Goal: Task Accomplishment & Management: Manage account settings

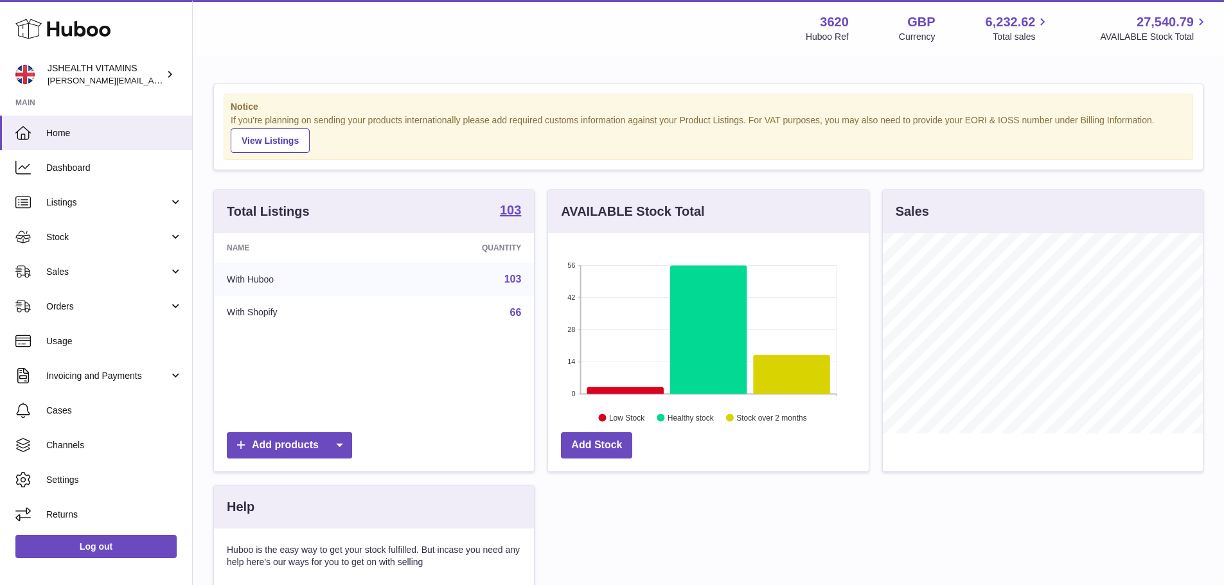
scroll to position [200, 321]
click at [35, 238] on link "Stock" at bounding box center [96, 237] width 192 height 35
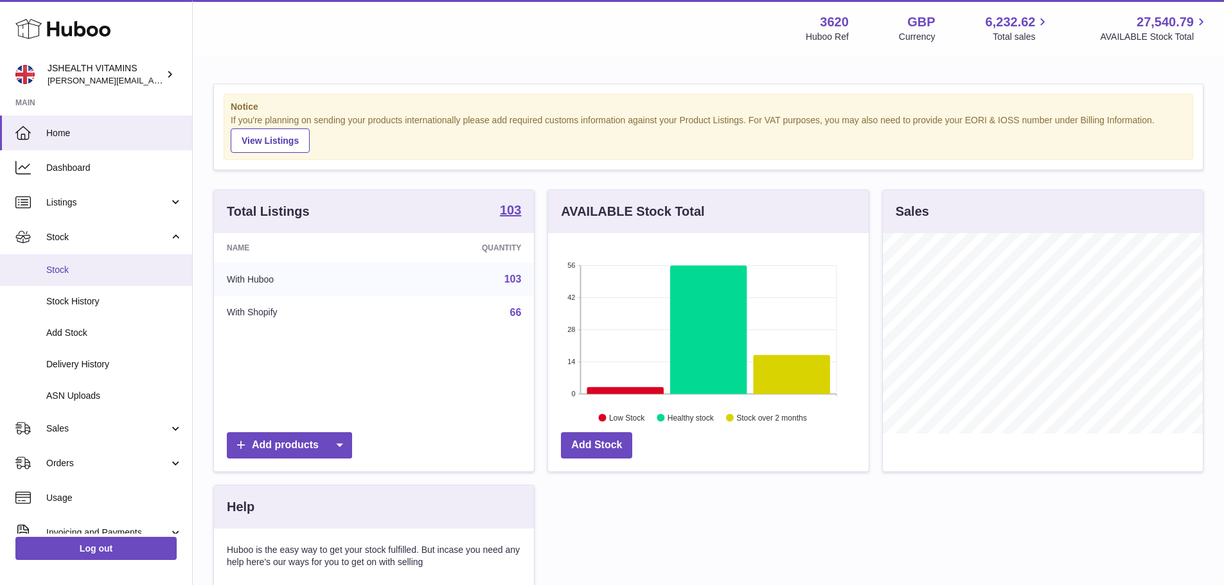
click at [50, 275] on span "Stock" at bounding box center [114, 270] width 136 height 12
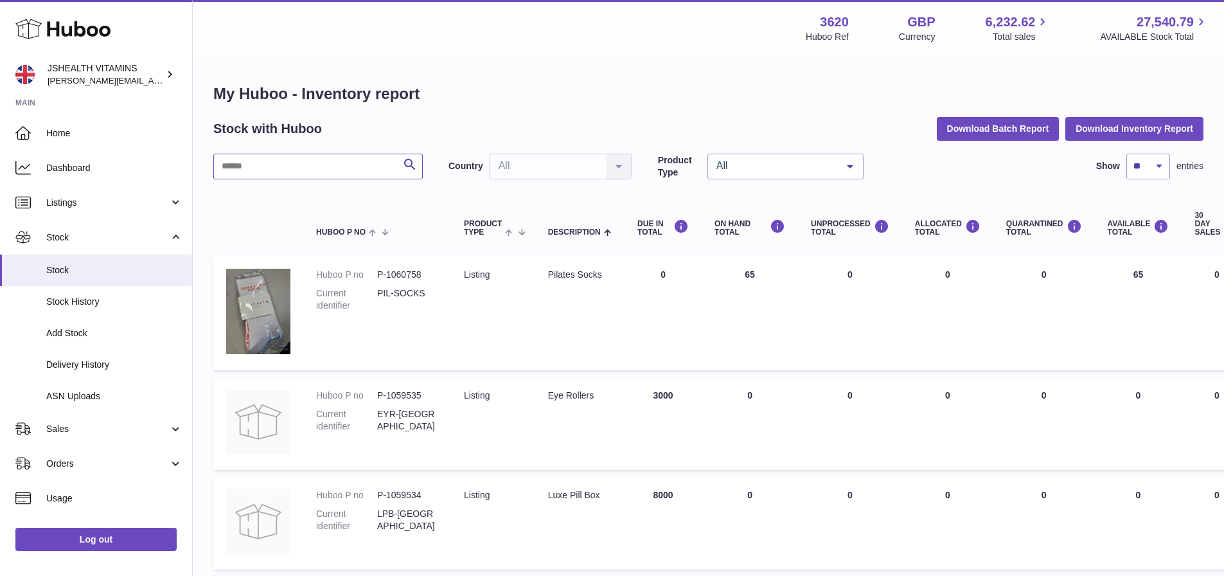
click at [290, 170] on input "text" at bounding box center [317, 167] width 209 height 26
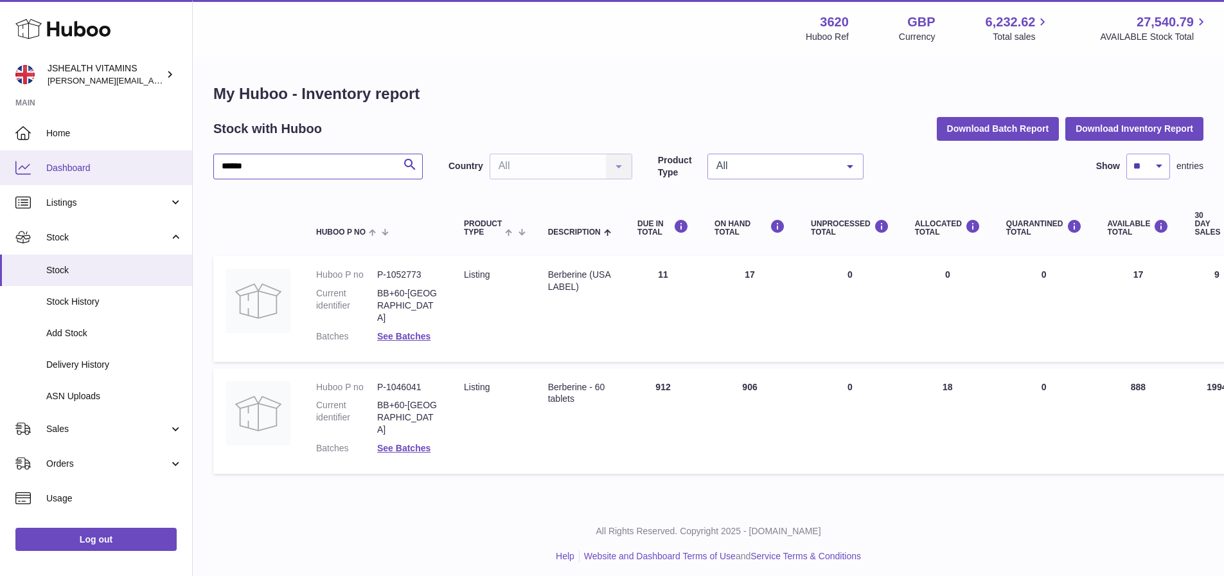
drag, startPoint x: 198, startPoint y: 162, endPoint x: 142, endPoint y: 159, distance: 56.0
click at [142, 159] on div "Huboo JSHEALTH VITAMINS francesca@jshealthvitamins.com Main Home Dashboard List…" at bounding box center [612, 291] width 1224 height 582
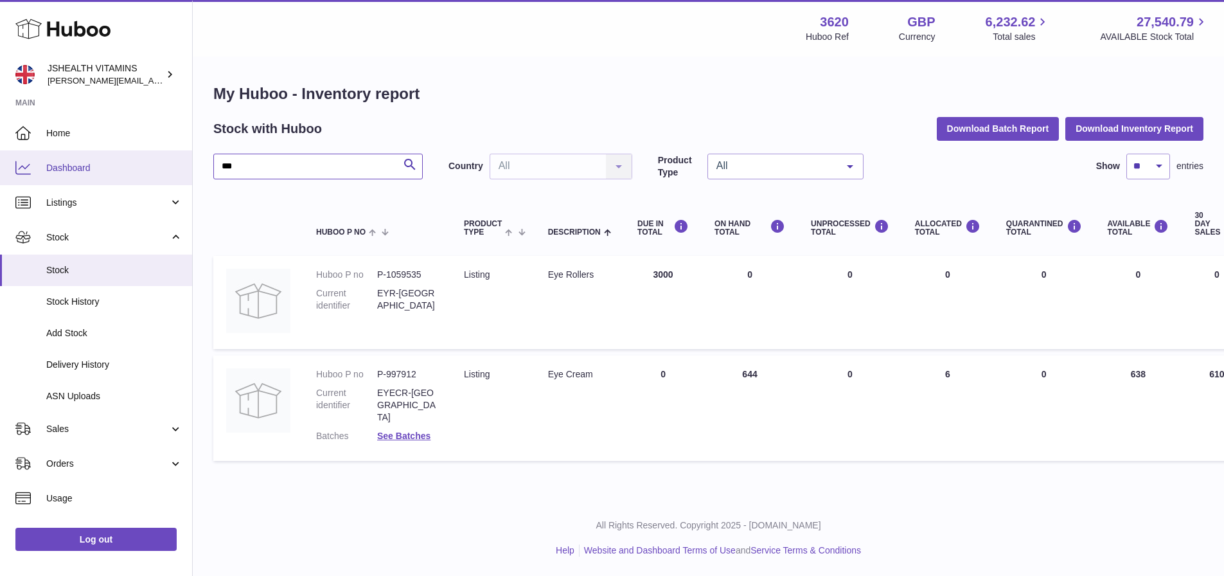
type input "***"
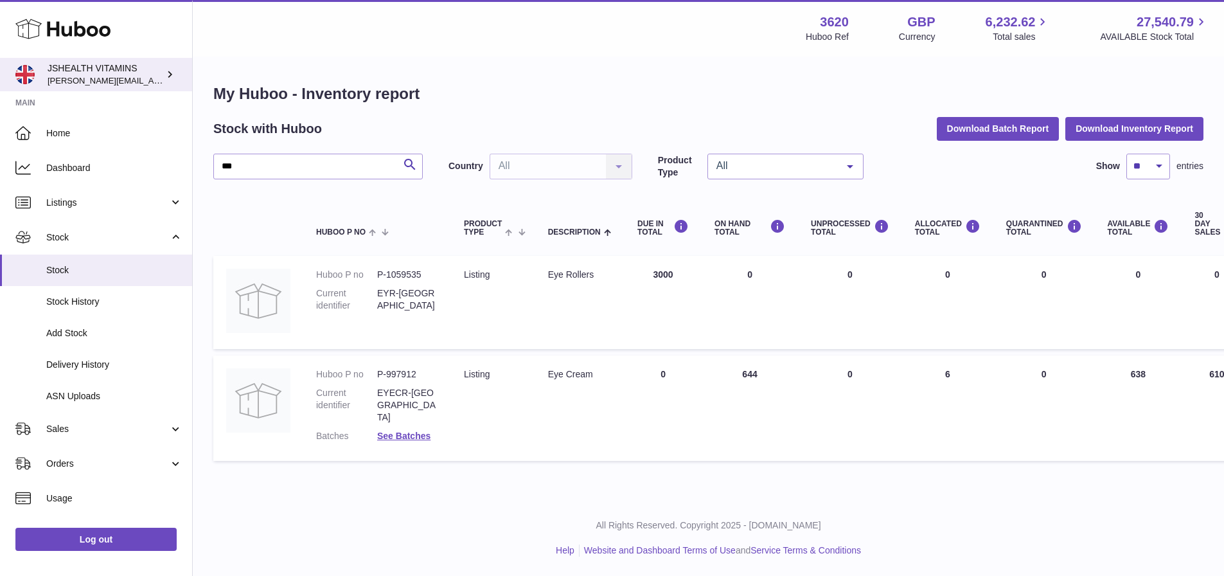
click at [92, 67] on div "JSHEALTH VITAMINS francesca@jshealthvitamins.com" at bounding box center [106, 74] width 116 height 24
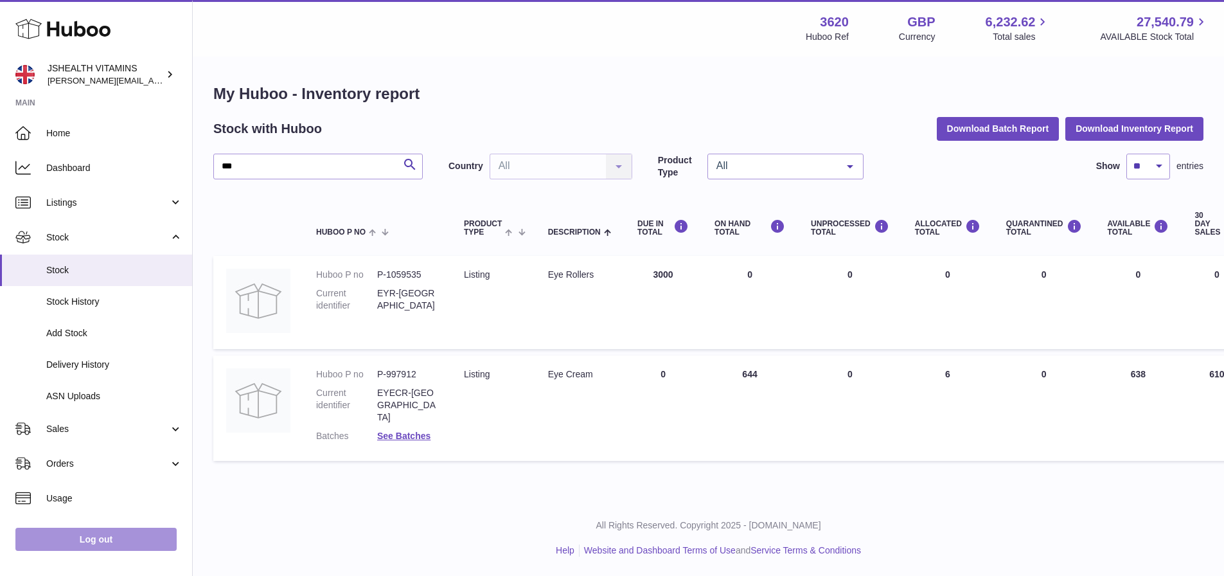
click at [90, 542] on link "Log out" at bounding box center [95, 539] width 161 height 23
